Goal: Task Accomplishment & Management: Complete application form

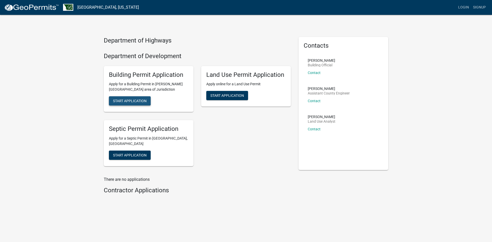
click at [137, 103] on span "Start Application" at bounding box center [130, 101] width 34 height 4
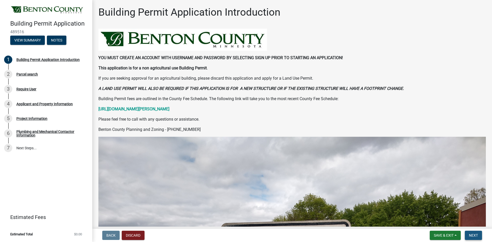
click at [476, 236] on span "Next" at bounding box center [473, 235] width 9 height 4
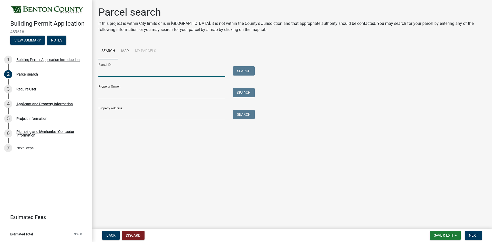
click at [137, 75] on input "Parcel ID:" at bounding box center [161, 71] width 127 height 11
click at [144, 94] on input "Property Owner:" at bounding box center [161, 93] width 127 height 11
click at [135, 114] on input "Property Address:" at bounding box center [161, 115] width 127 height 11
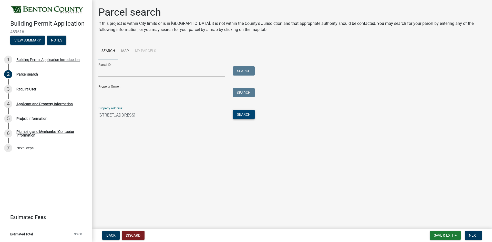
type input "[STREET_ADDRESS]"
click at [247, 115] on button "Search" at bounding box center [244, 114] width 22 height 9
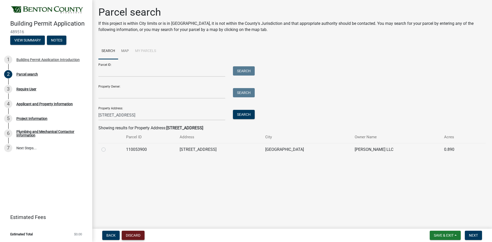
click at [135, 236] on button "Discard" at bounding box center [133, 235] width 23 height 9
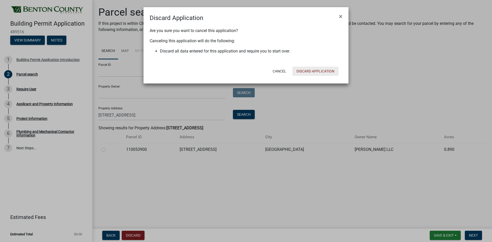
click at [328, 72] on button "Discard Application" at bounding box center [315, 71] width 46 height 9
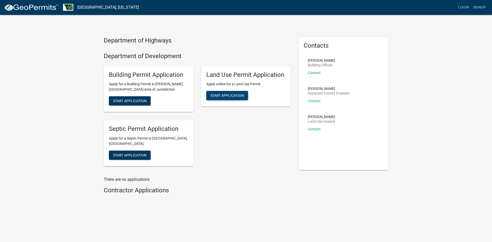
click at [231, 95] on span "Start Application" at bounding box center [227, 96] width 34 height 4
click at [135, 153] on span "Start Application" at bounding box center [130, 155] width 34 height 4
